Goal: Task Accomplishment & Management: Manage account settings

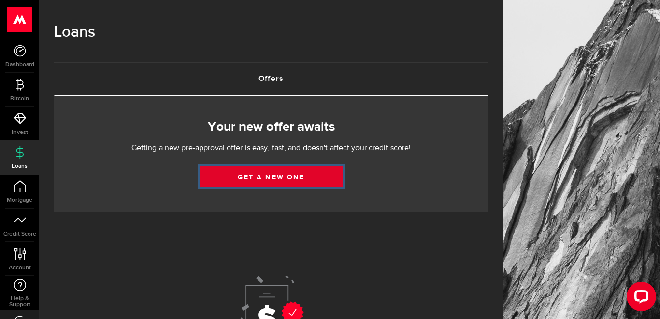
click at [253, 176] on link "Get a new one" at bounding box center [271, 177] width 142 height 21
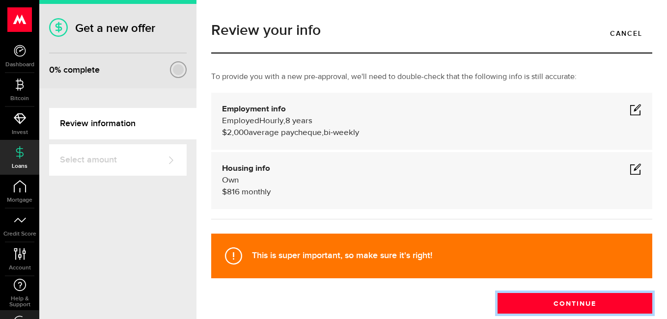
drag, startPoint x: 543, startPoint y: 302, endPoint x: 499, endPoint y: 278, distance: 50.3
click at [544, 301] on button "Continue" at bounding box center [575, 303] width 155 height 21
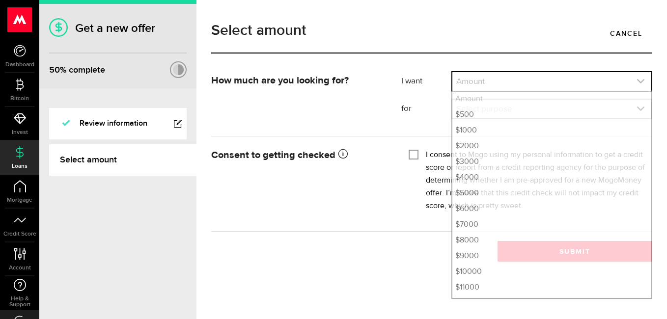
click at [516, 86] on link "expand select" at bounding box center [551, 81] width 199 height 19
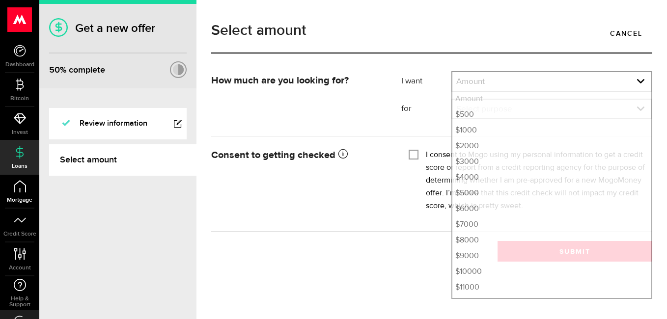
click at [21, 193] on link "Mortgage" at bounding box center [19, 191] width 39 height 33
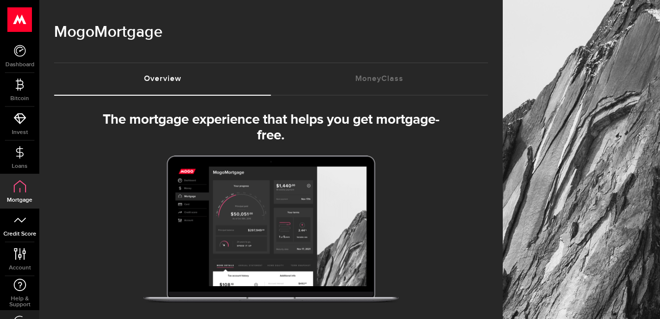
select select "3knYdhfXw4iYoq2m0WGQES"
click at [19, 230] on link "Credit Score" at bounding box center [19, 225] width 39 height 33
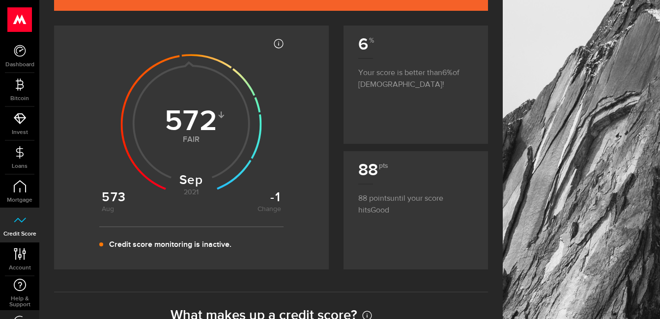
scroll to position [131, 0]
